Goal: Information Seeking & Learning: Learn about a topic

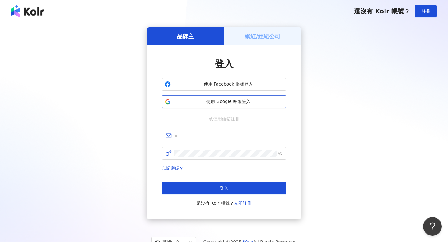
click at [222, 107] on button "使用 Google 帳號登入" at bounding box center [224, 101] width 124 height 12
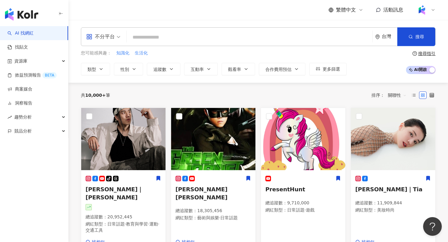
click at [166, 41] on input "search" at bounding box center [249, 37] width 241 height 12
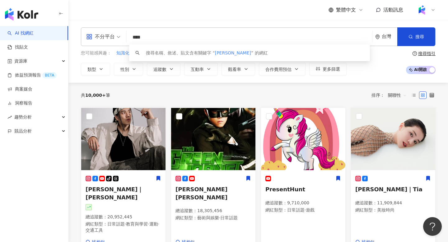
type input "**"
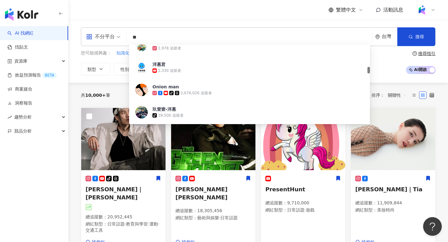
scroll to position [272, 0]
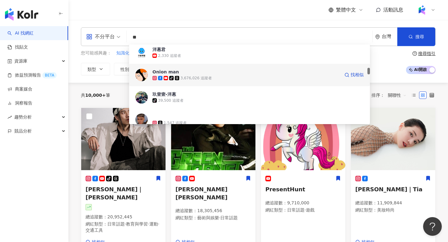
click at [141, 74] on img at bounding box center [141, 75] width 12 height 12
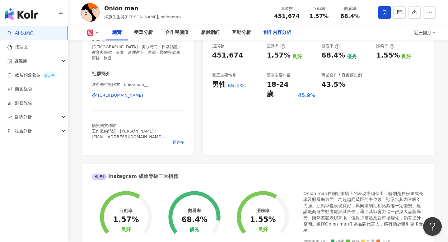
click at [278, 38] on div "創作內容分析" at bounding box center [277, 33] width 40 height 16
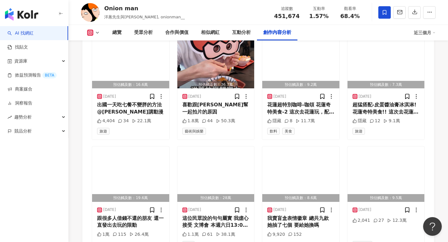
scroll to position [2179, 0]
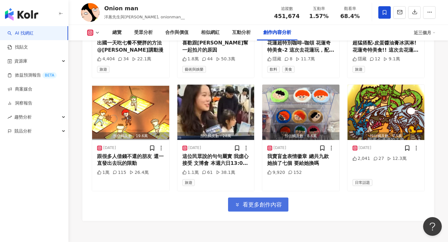
click at [276, 197] on button "看更多創作內容" at bounding box center [258, 204] width 60 height 14
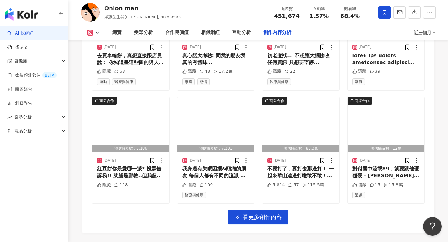
scroll to position [2507, 0]
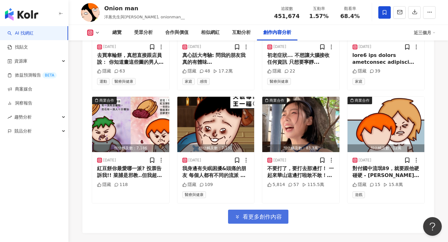
click at [274, 213] on span "看更多創作內容" at bounding box center [261, 216] width 39 height 7
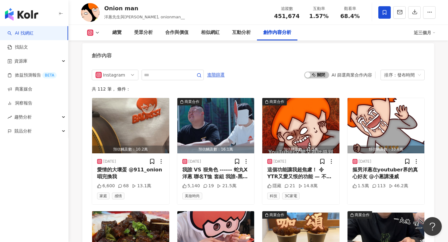
scroll to position [1924, 0]
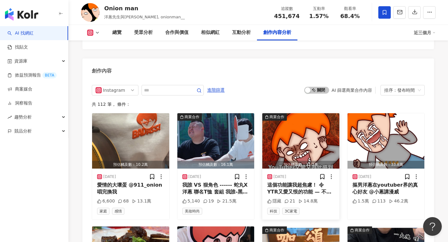
click at [316, 182] on div "這個功能讓我超焦慮！ 令YTR又愛又恨的功能 — 不怕啦！現在就用《ROG Zephyrus G16》 配備 AMD Ryzen AI 7 350處理器 與 …" at bounding box center [300, 189] width 67 height 14
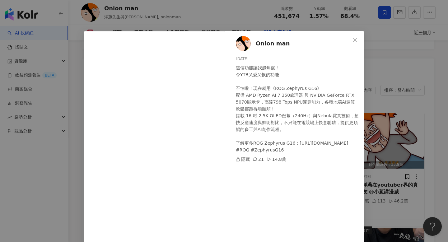
click at [378, 162] on div "Onion man [DATE] 這個功能讓我超焦慮！ 令YTR又愛又恨的功能 — 不怕啦！現在就用《ROG Zephyrus G16》 配備 AMD Ryz…" at bounding box center [224, 121] width 448 height 242
